Goal: Transaction & Acquisition: Purchase product/service

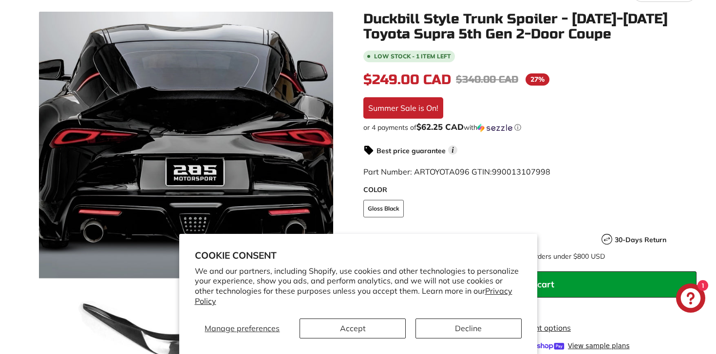
scroll to position [170, 0]
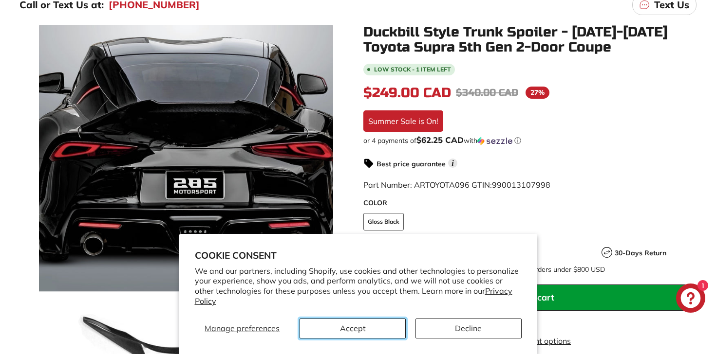
click at [365, 335] on button "Accept" at bounding box center [352, 329] width 106 height 20
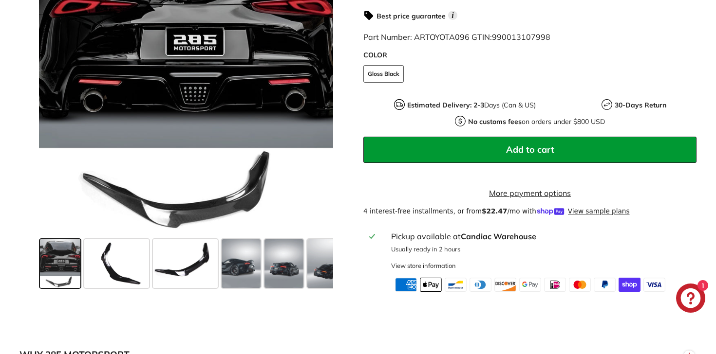
scroll to position [361, 0]
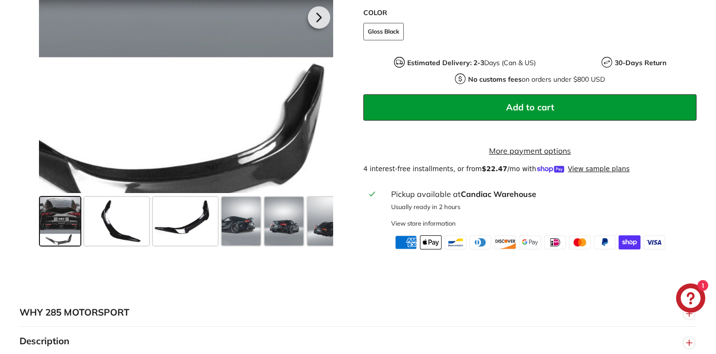
click at [214, 164] on div at bounding box center [186, 16] width 294 height 354
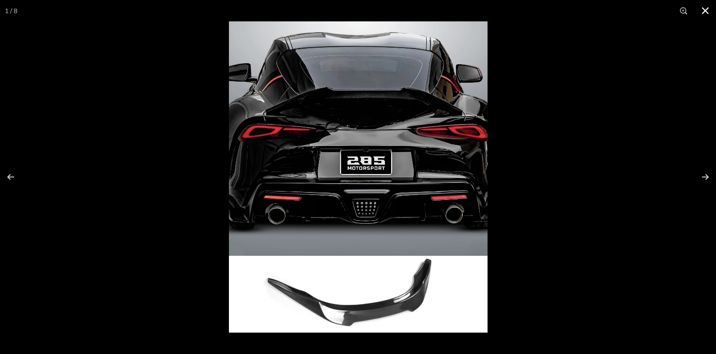
click at [703, 12] on button at bounding box center [704, 10] width 21 height 21
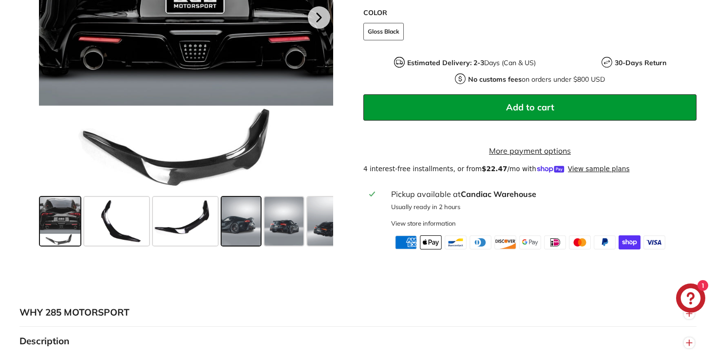
click at [238, 236] on span at bounding box center [241, 221] width 39 height 49
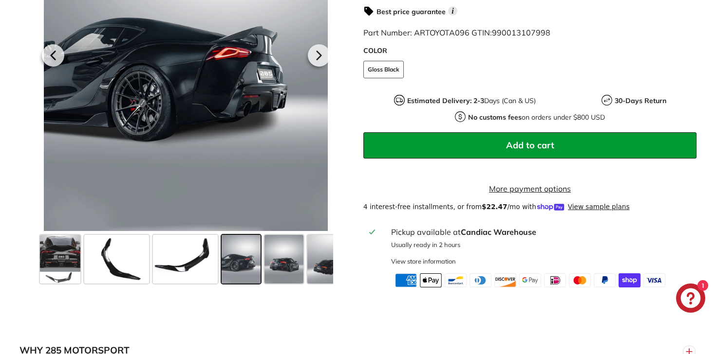
scroll to position [318, 0]
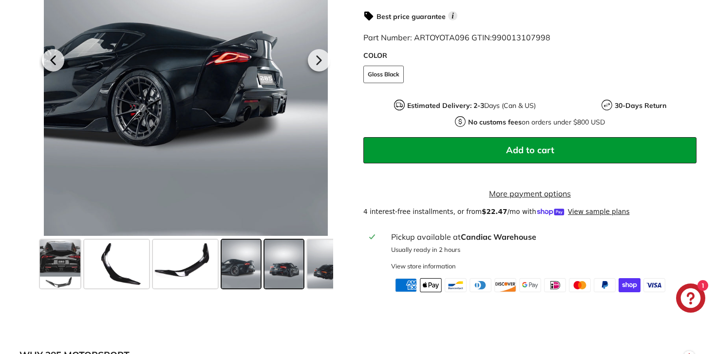
click at [286, 284] on span at bounding box center [283, 264] width 39 height 49
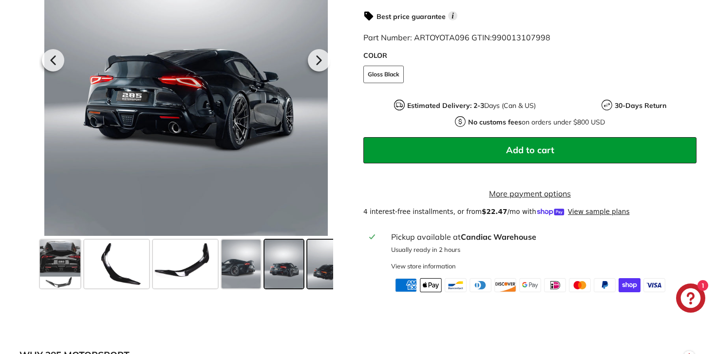
click at [327, 279] on span at bounding box center [326, 264] width 39 height 49
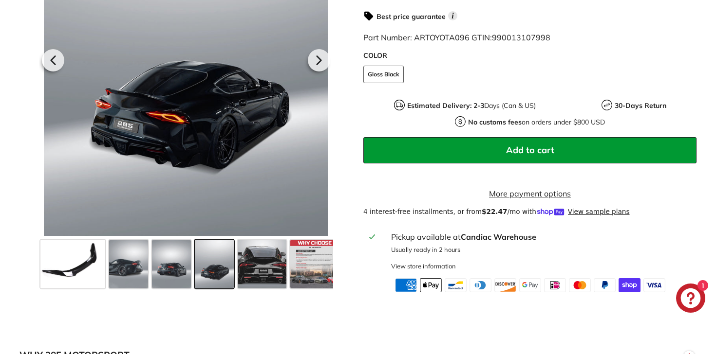
scroll to position [0, 120]
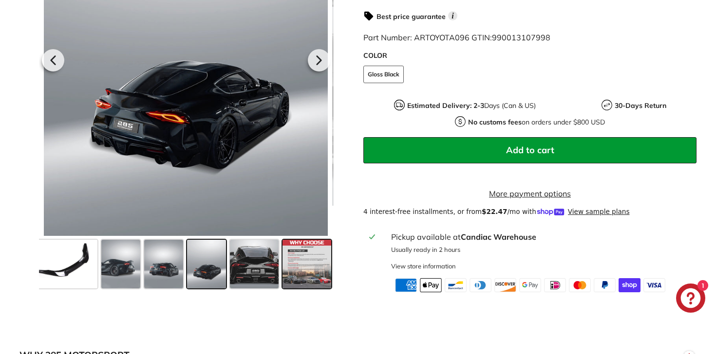
click at [297, 277] on span at bounding box center [306, 264] width 49 height 49
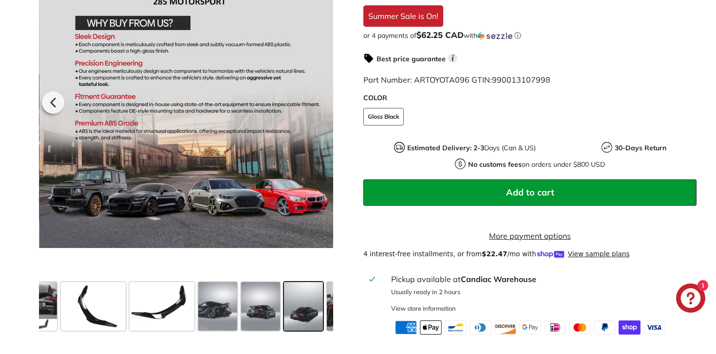
scroll to position [0, 15]
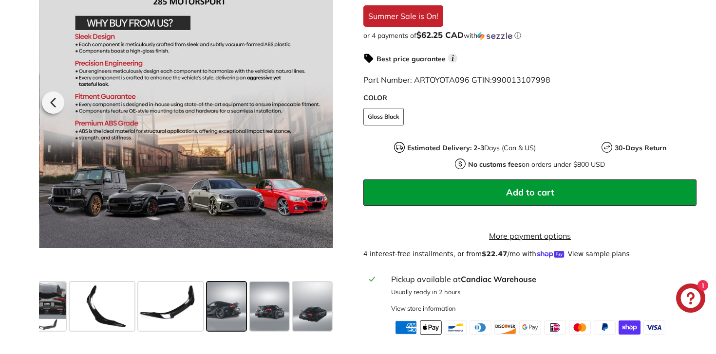
click at [227, 300] on span at bounding box center [226, 306] width 39 height 49
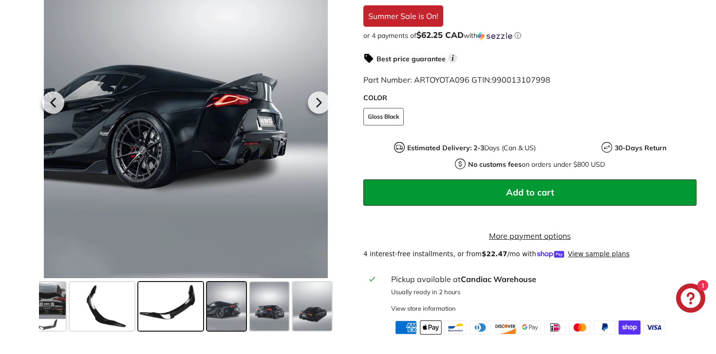
click at [186, 305] on span at bounding box center [170, 306] width 65 height 49
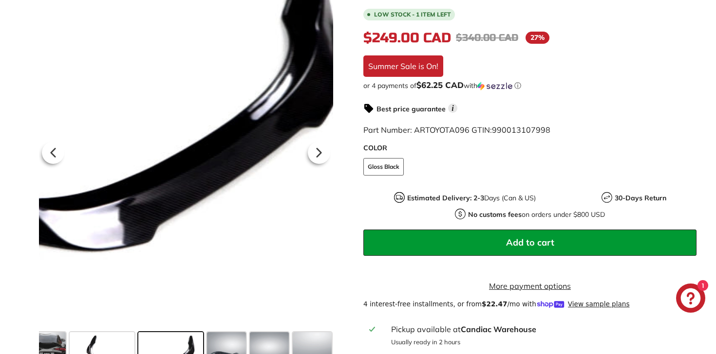
scroll to position [222, 0]
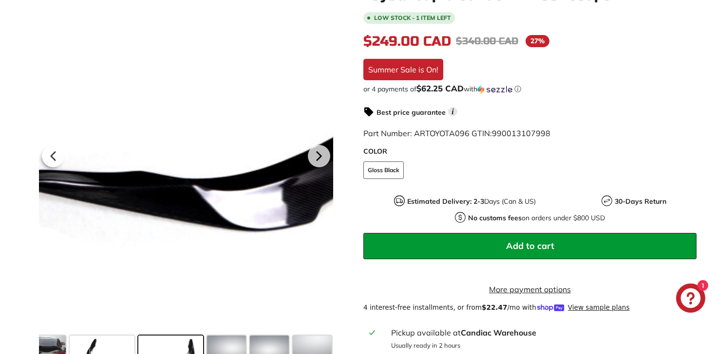
click at [83, 314] on div at bounding box center [186, 155] width 294 height 354
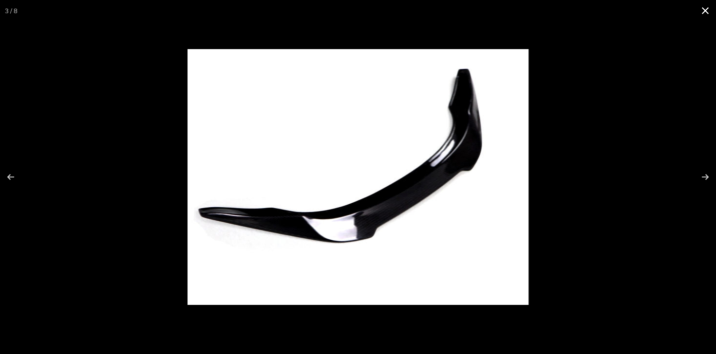
click at [707, 12] on button at bounding box center [704, 10] width 21 height 21
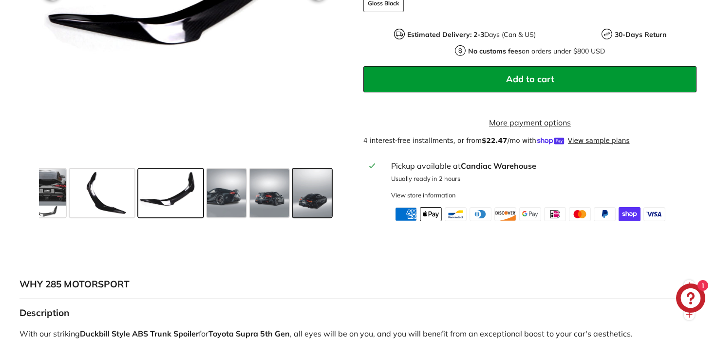
scroll to position [387, 0]
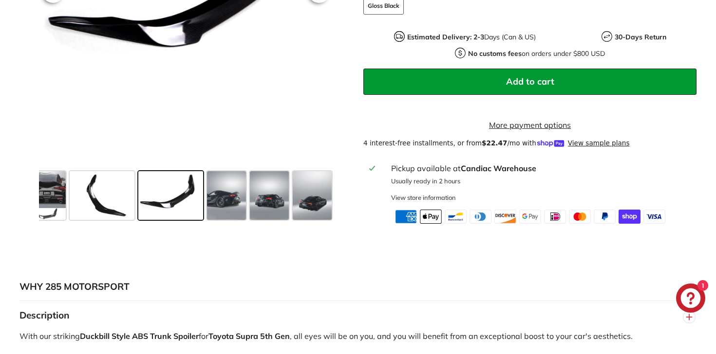
click at [505, 173] on strong "Candiac Warehouse" at bounding box center [498, 169] width 75 height 10
drag, startPoint x: 540, startPoint y: 178, endPoint x: 462, endPoint y: 179, distance: 78.4
click at [462, 174] on div "Pickup available at Candiac Warehouse" at bounding box center [541, 169] width 300 height 12
copy strong "Candiac Warehouse"
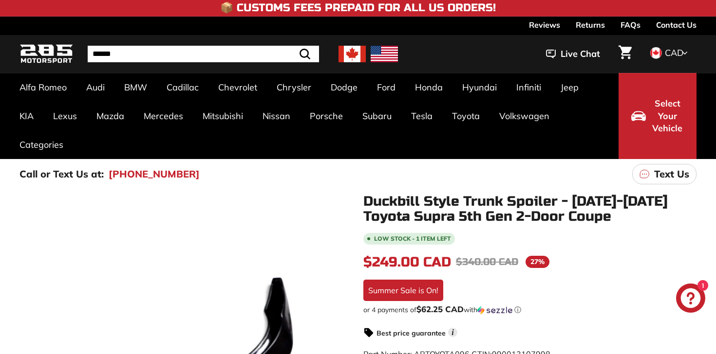
scroll to position [0, 0]
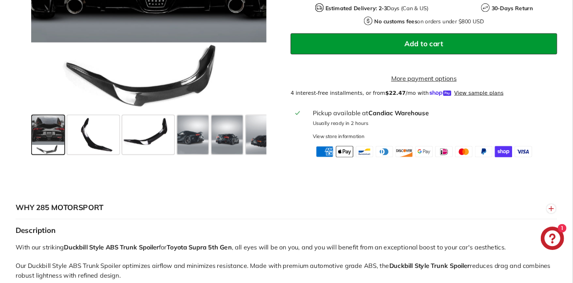
scroll to position [462, 0]
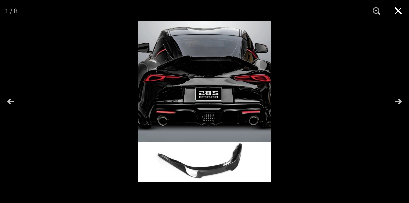
click at [393, 9] on button at bounding box center [398, 10] width 21 height 21
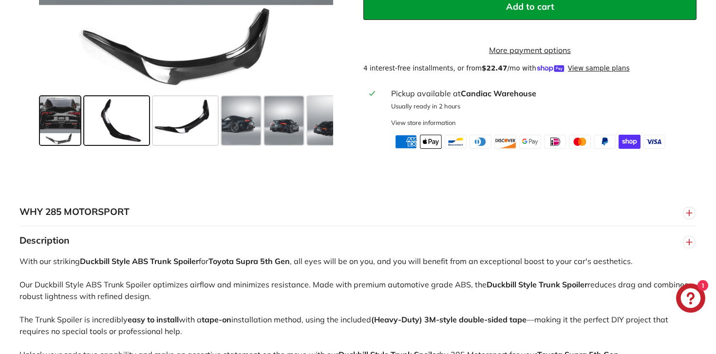
click at [94, 129] on span at bounding box center [116, 120] width 65 height 49
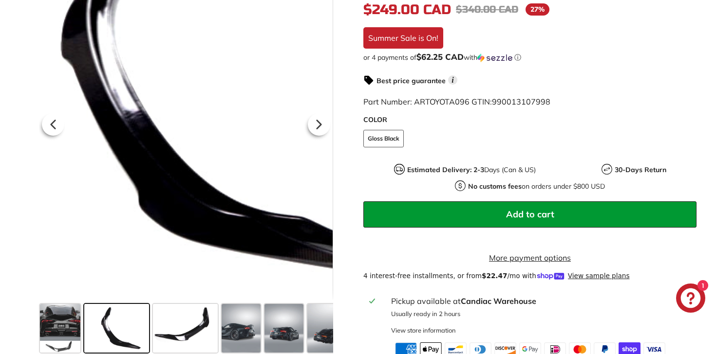
scroll to position [368, 0]
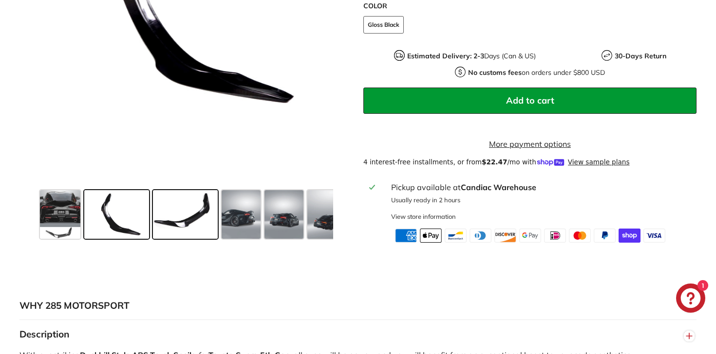
click at [178, 232] on span at bounding box center [185, 214] width 65 height 49
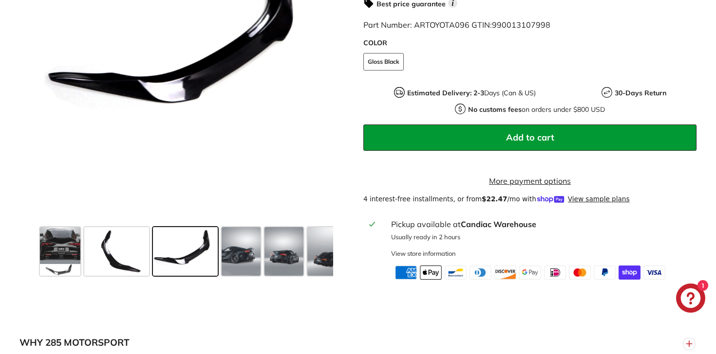
scroll to position [320, 0]
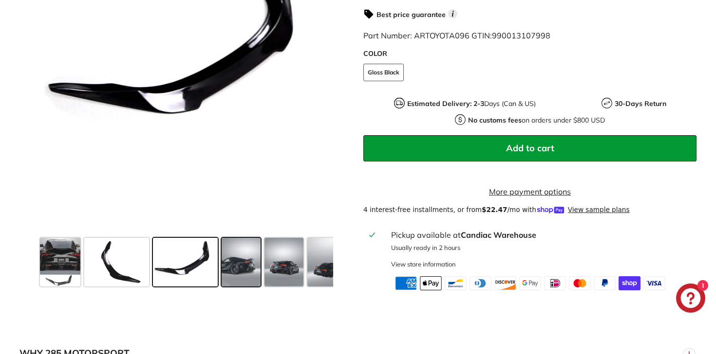
click at [236, 264] on span at bounding box center [241, 262] width 39 height 49
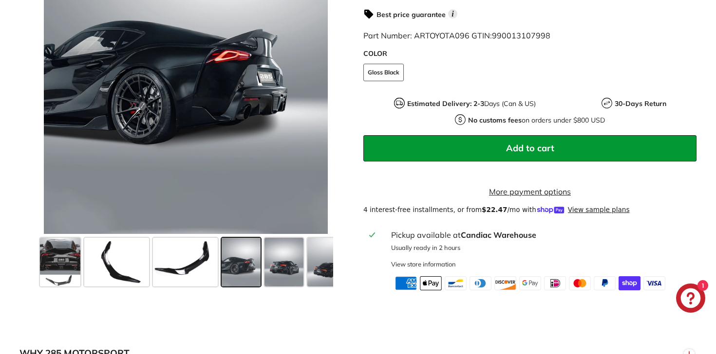
click at [255, 273] on span at bounding box center [241, 262] width 39 height 49
click at [278, 273] on span at bounding box center [283, 262] width 39 height 49
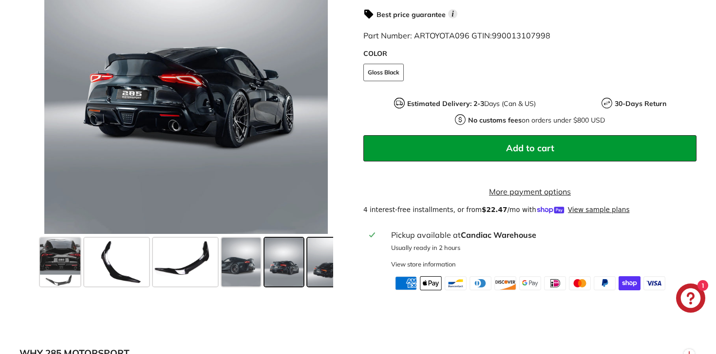
click at [307, 271] on span at bounding box center [326, 262] width 39 height 49
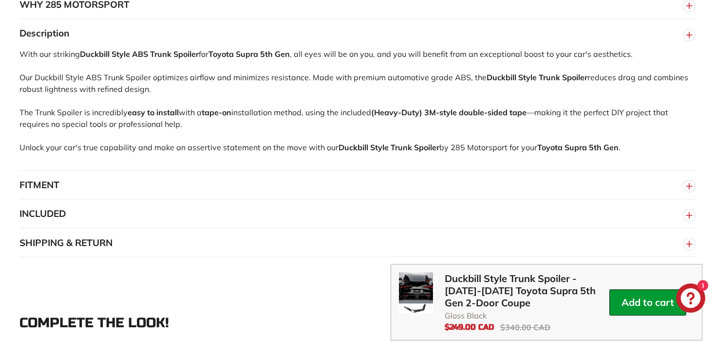
scroll to position [717, 0]
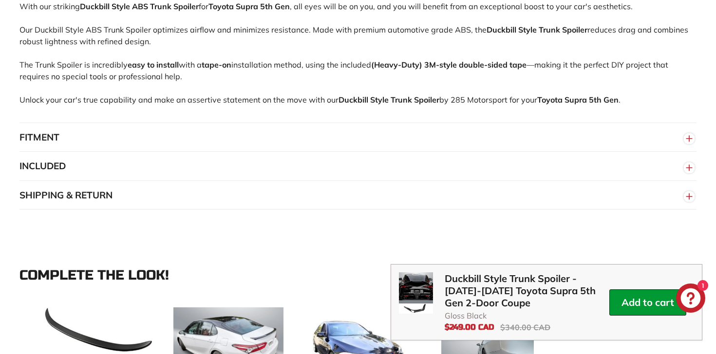
click at [226, 145] on button "FITMENT" at bounding box center [357, 137] width 677 height 29
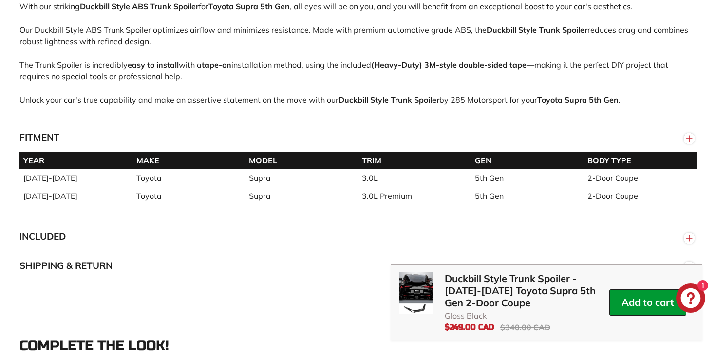
click at [225, 146] on button "FITMENT" at bounding box center [357, 137] width 677 height 29
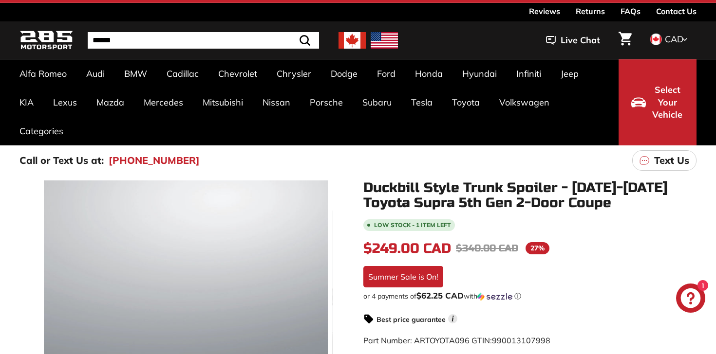
scroll to position [0, 0]
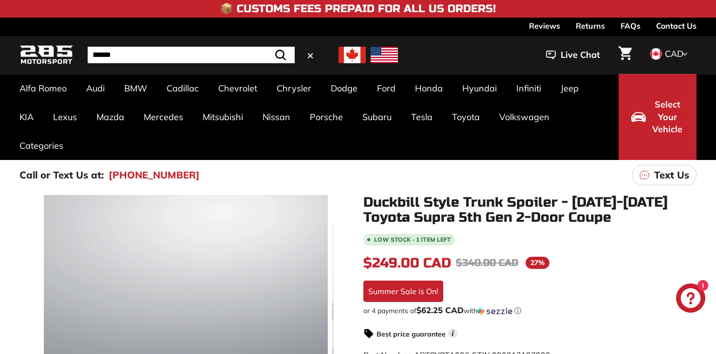
click at [163, 60] on input "Search" at bounding box center [191, 55] width 207 height 17
type input "*****"
click at [266, 47] on button ".cls-1{fill:none;stroke:#000;stroke-miterlimit:10;stroke-width:2px} Search" at bounding box center [280, 55] width 28 height 17
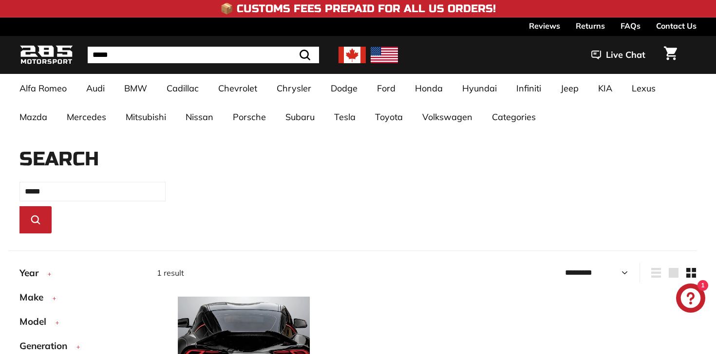
select select "*********"
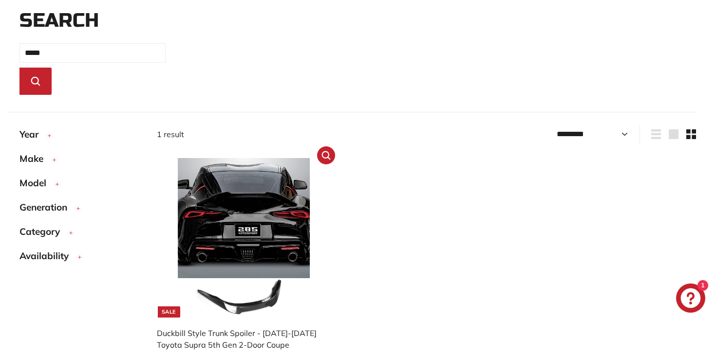
scroll to position [145, 0]
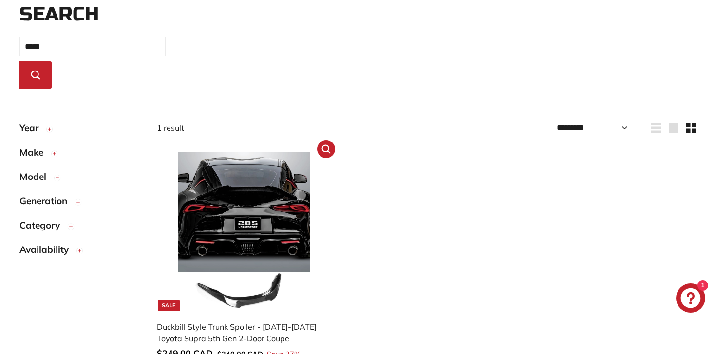
click at [255, 220] on img at bounding box center [243, 231] width 159 height 159
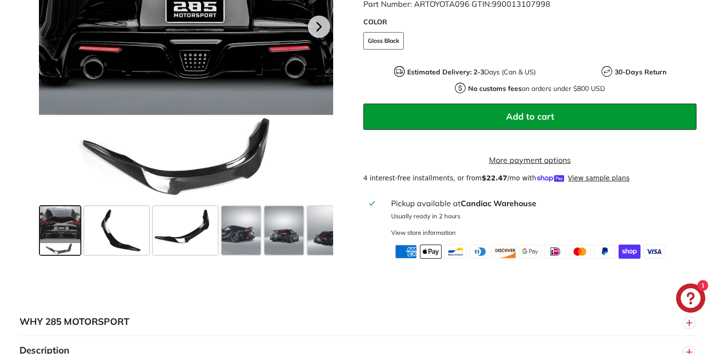
scroll to position [384, 0]
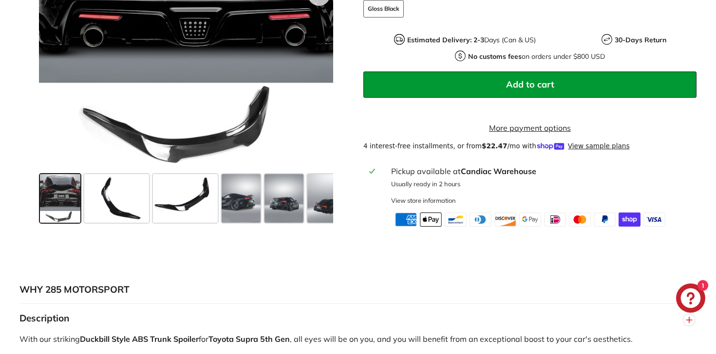
click at [698, 297] on icon "Chat window" at bounding box center [691, 299] width 20 height 20
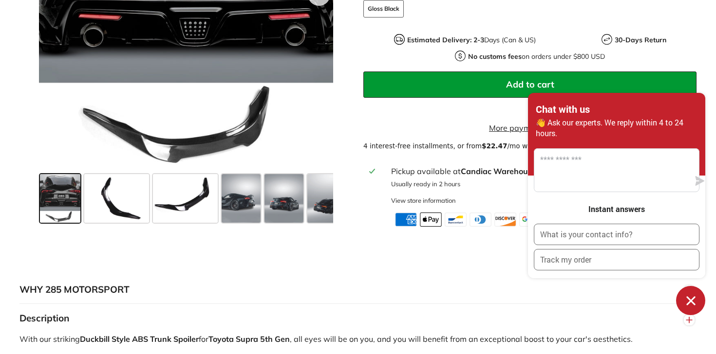
click at [416, 305] on button "WHY 285 MOTORSPORT" at bounding box center [357, 290] width 677 height 29
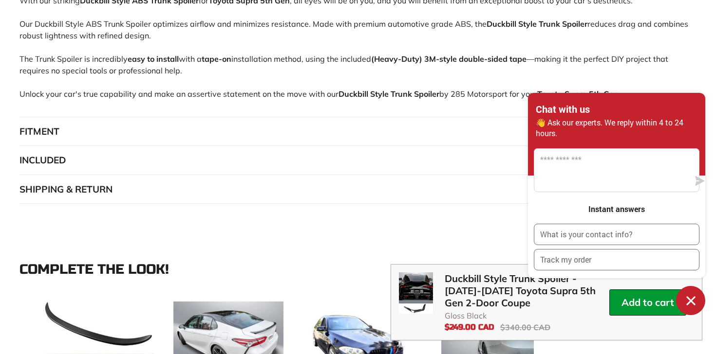
scroll to position [931, 0]
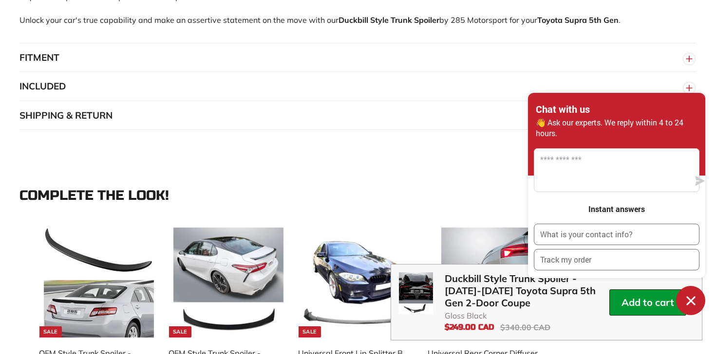
click at [688, 299] on icon "Chat window" at bounding box center [690, 300] width 9 height 9
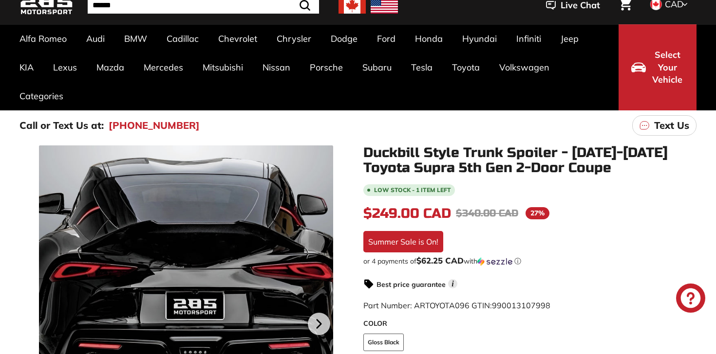
scroll to position [0, 0]
